Goal: Check status: Check status

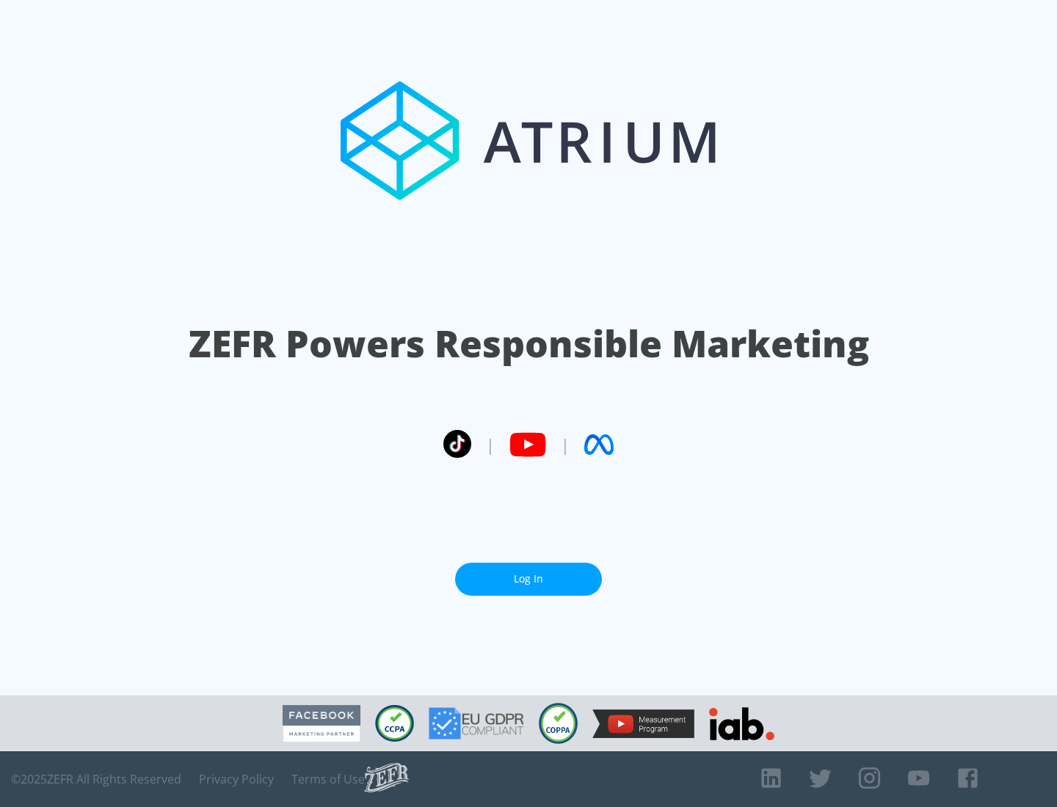
click at [528, 579] on link "Log In" at bounding box center [528, 579] width 147 height 33
